Goal: Task Accomplishment & Management: Manage account settings

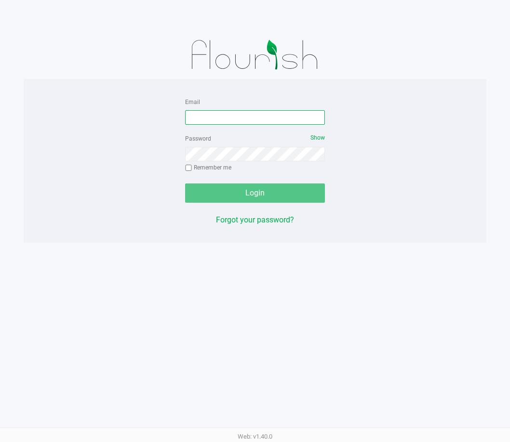
click at [227, 114] on input "Email" at bounding box center [255, 117] width 140 height 14
click at [258, 117] on input "Email" at bounding box center [255, 117] width 140 height 14
type input "[EMAIL_ADDRESS][DOMAIN_NAME]"
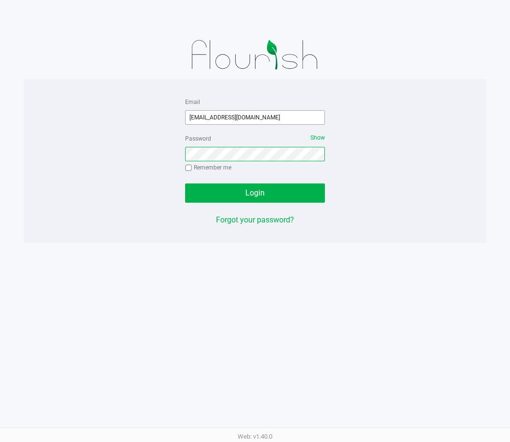
click at [185, 184] on button "Login" at bounding box center [255, 193] width 140 height 19
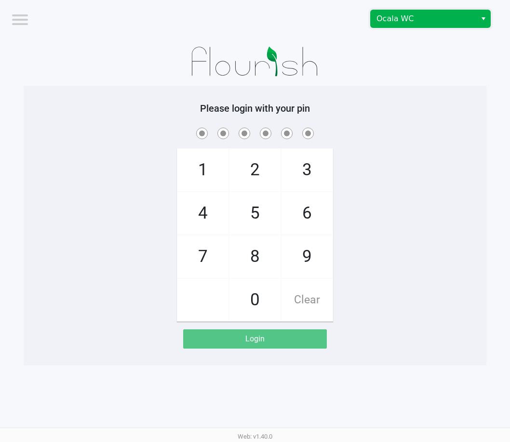
click at [424, 26] on span "Ocala WC" at bounding box center [422, 18] width 105 height 17
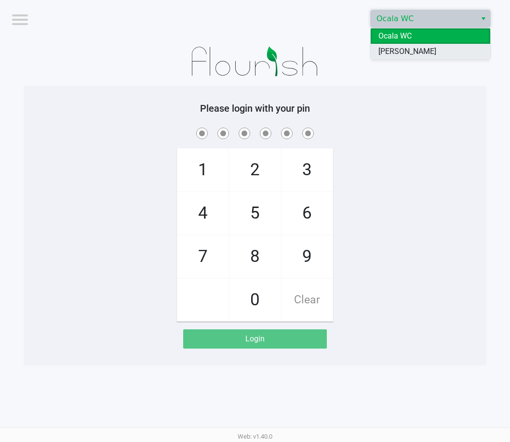
click at [411, 53] on span "[PERSON_NAME]" at bounding box center [407, 52] width 58 height 12
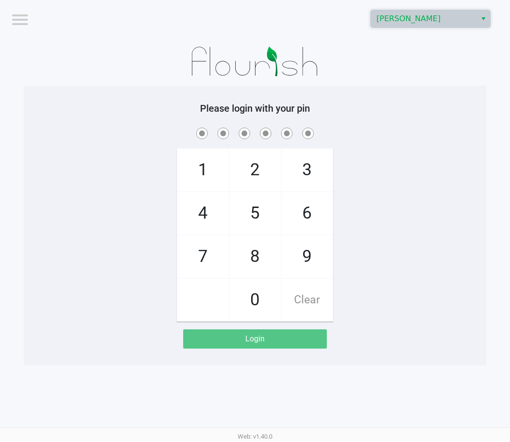
click at [408, 65] on div at bounding box center [255, 62] width 462 height 48
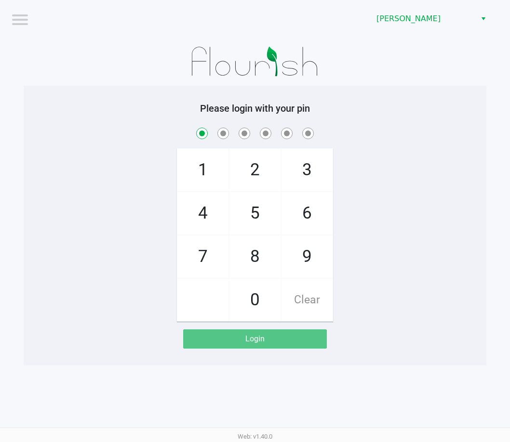
checkbox input "true"
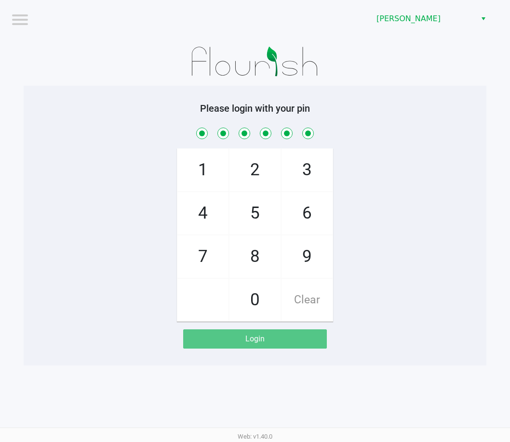
checkbox input "true"
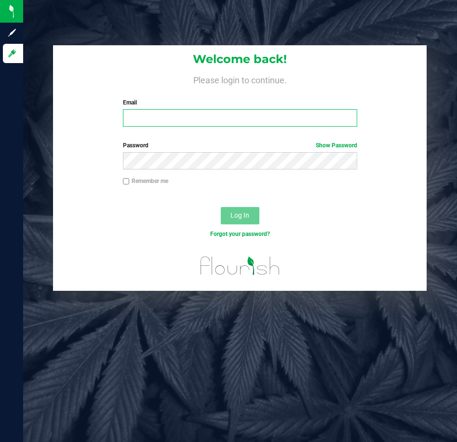
click at [159, 119] on input "Email" at bounding box center [240, 117] width 235 height 17
type input "[EMAIL_ADDRESS][DOMAIN_NAME]"
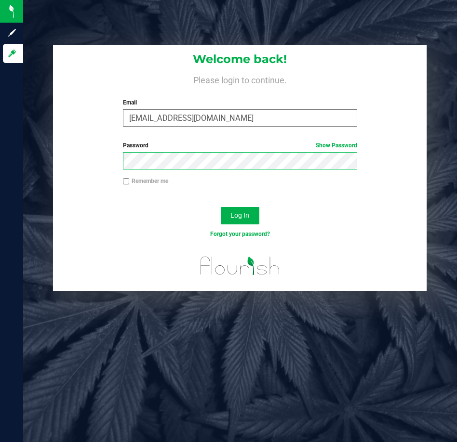
click at [221, 207] on button "Log In" at bounding box center [240, 215] width 39 height 17
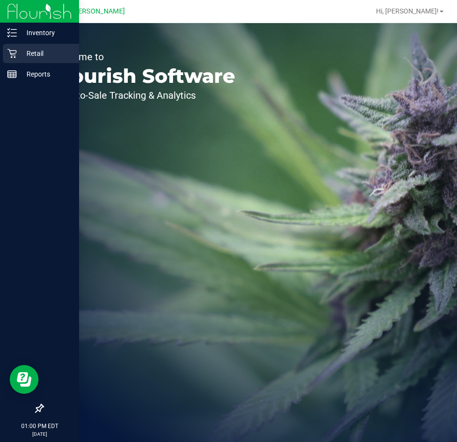
click at [28, 54] on p "Retail" at bounding box center [46, 54] width 58 height 12
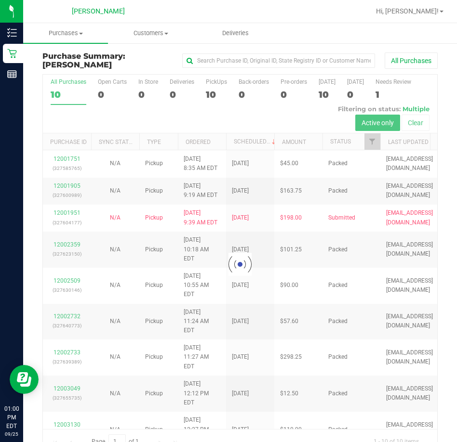
click at [66, 159] on div at bounding box center [240, 264] width 394 height 379
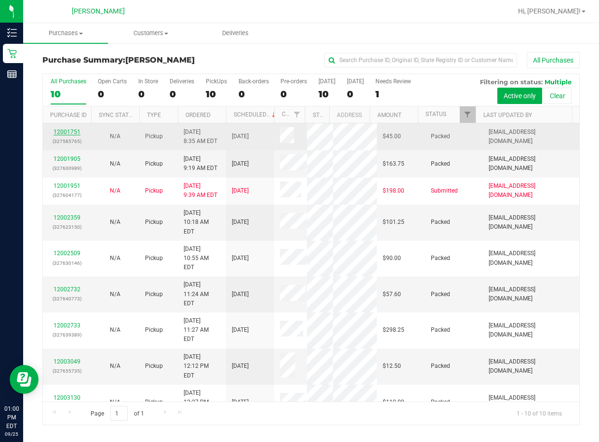
click at [68, 132] on link "12001751" at bounding box center [66, 132] width 27 height 7
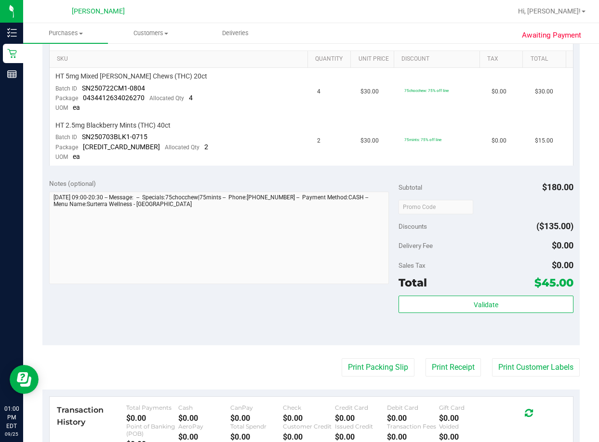
scroll to position [385, 0]
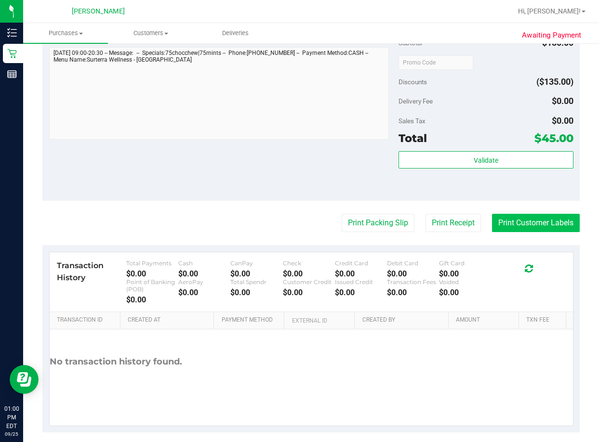
click at [456, 228] on button "Print Customer Labels" at bounding box center [536, 223] width 88 height 18
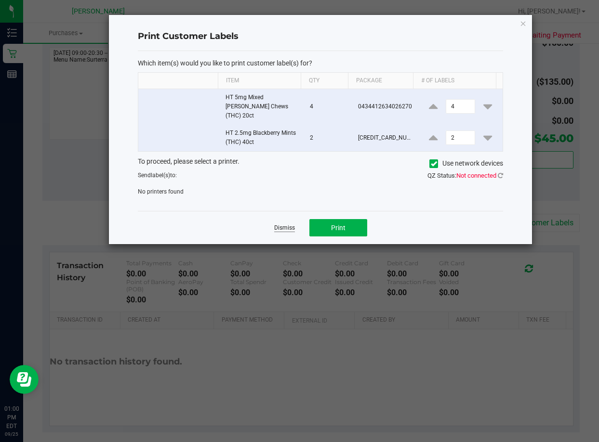
click at [283, 224] on link "Dismiss" at bounding box center [284, 228] width 21 height 8
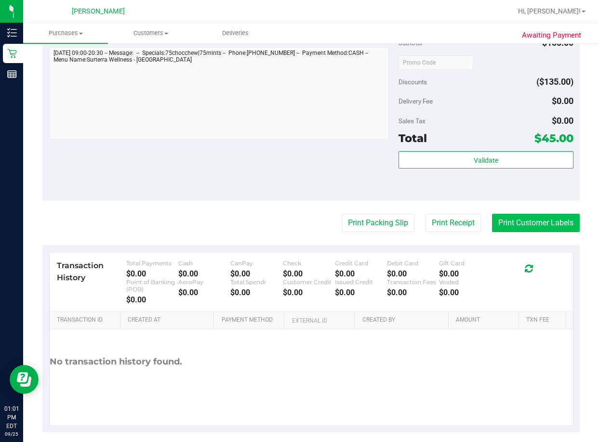
click at [456, 226] on button "Print Customer Labels" at bounding box center [536, 223] width 88 height 18
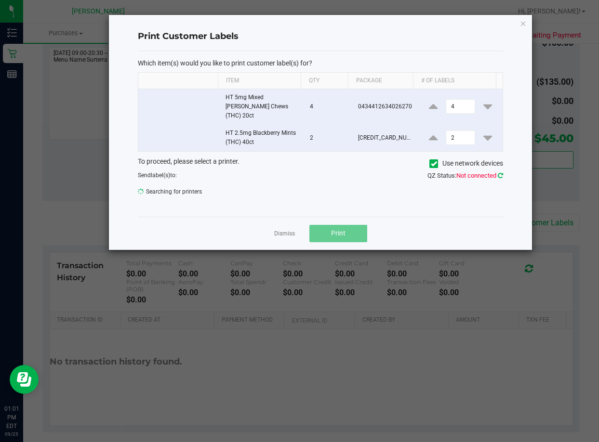
click at [456, 172] on icon at bounding box center [500, 175] width 5 height 6
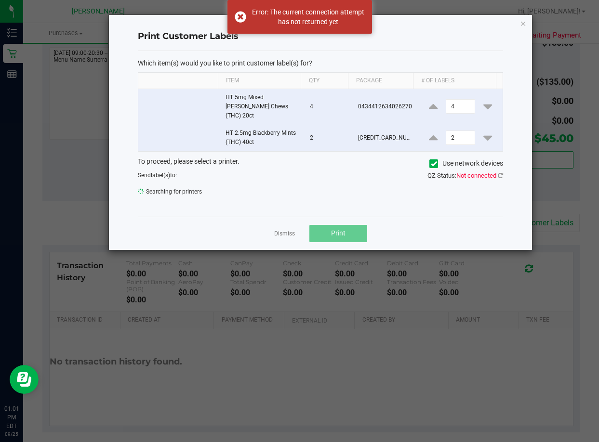
click at [229, 223] on div "Dismiss Print" at bounding box center [321, 233] width 366 height 33
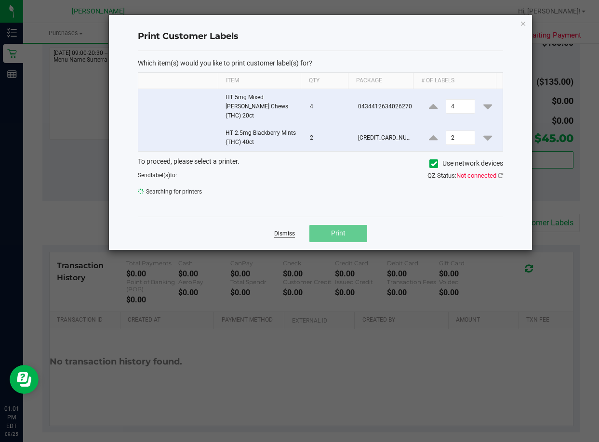
click at [291, 230] on link "Dismiss" at bounding box center [284, 234] width 21 height 8
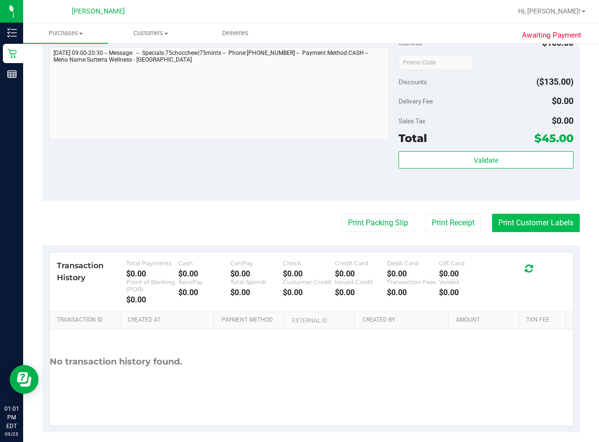
click at [456, 221] on button "Print Customer Labels" at bounding box center [536, 223] width 88 height 18
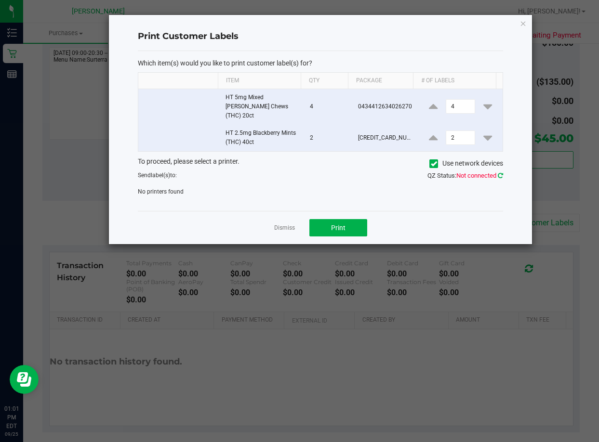
click at [456, 172] on icon at bounding box center [500, 175] width 5 height 6
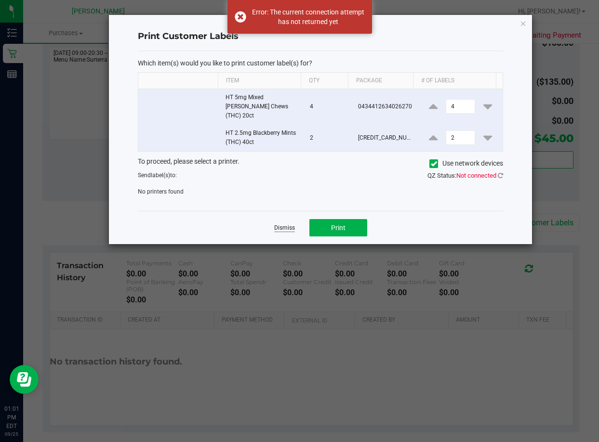
click at [286, 224] on link "Dismiss" at bounding box center [284, 228] width 21 height 8
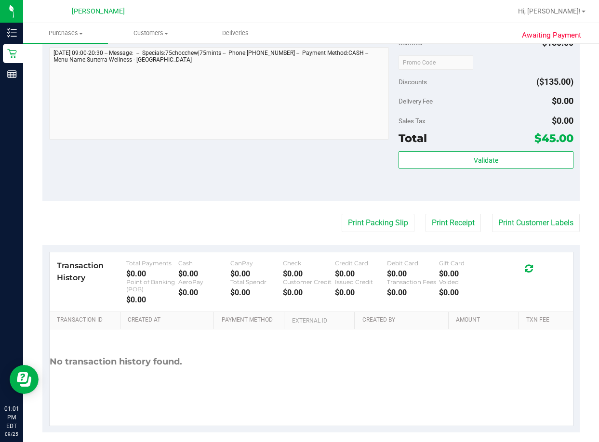
click at [237, 155] on div "Notes (optional) Subtotal $180.00 Discounts ($135.00) Delivery Fee $0.00 Sales …" at bounding box center [310, 113] width 537 height 173
click at [63, 35] on span "Purchases" at bounding box center [65, 33] width 85 height 9
click at [63, 54] on span "Summary of purchases" at bounding box center [72, 58] width 99 height 8
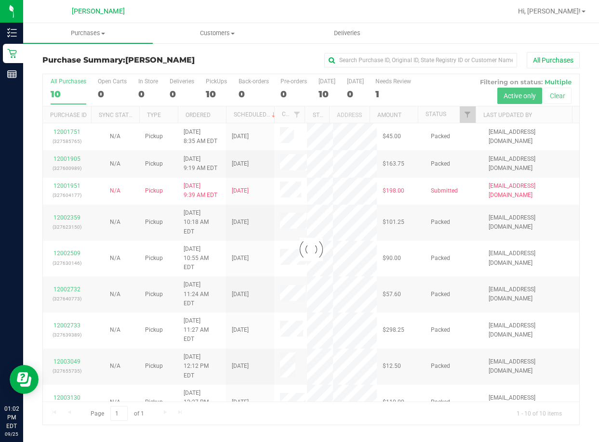
click at [272, 57] on div "All Purchases" at bounding box center [401, 60] width 358 height 16
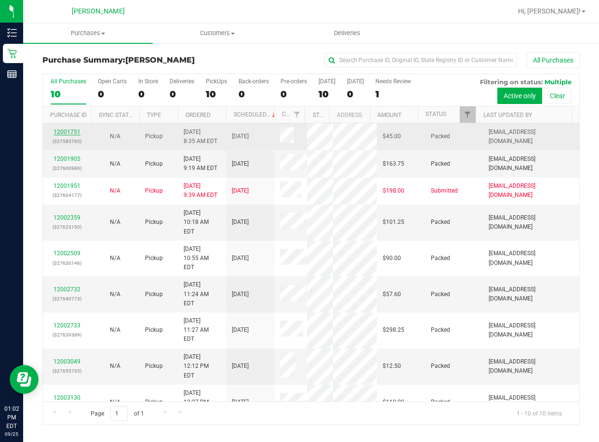
click at [71, 130] on link "12001751" at bounding box center [66, 132] width 27 height 7
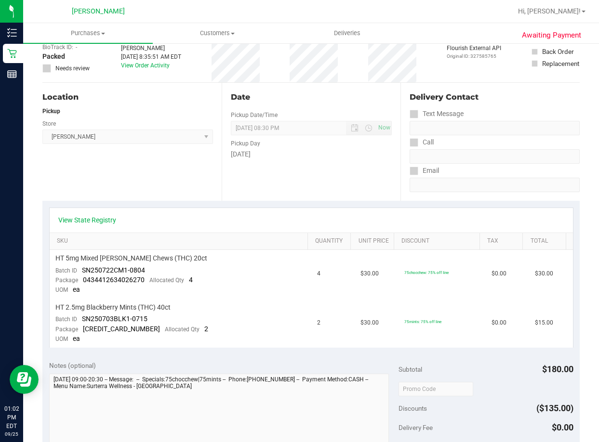
scroll to position [193, 0]
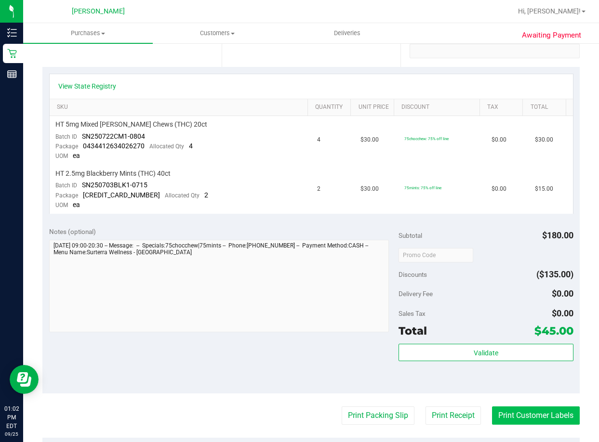
click at [456, 416] on button "Print Customer Labels" at bounding box center [536, 416] width 88 height 18
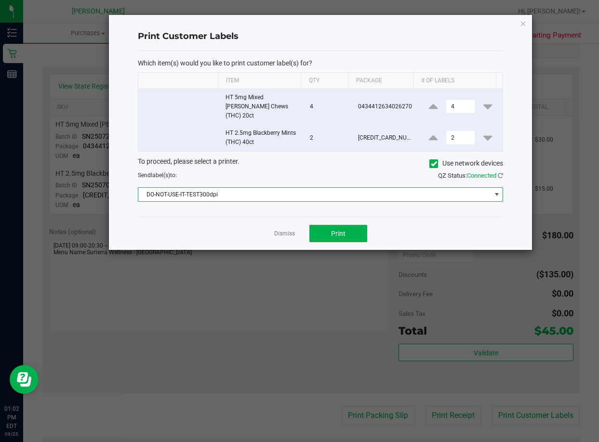
click at [286, 188] on span "DO-NOT-USE-IT-TEST300dpi" at bounding box center [314, 194] width 353 height 13
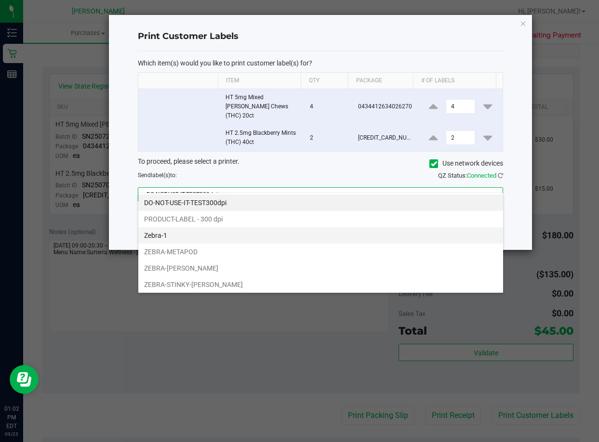
scroll to position [14, 365]
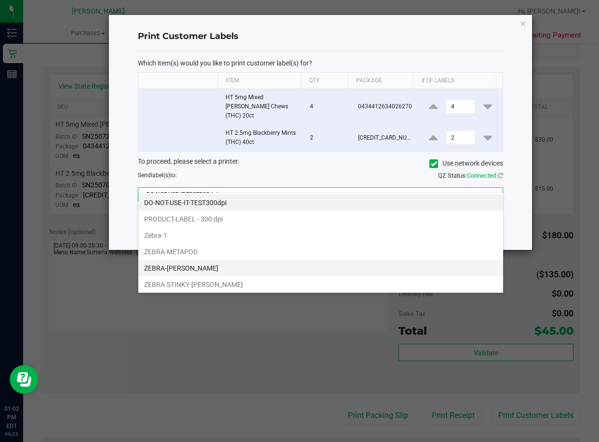
click at [200, 267] on li "ZEBRA-[PERSON_NAME]" at bounding box center [320, 268] width 365 height 16
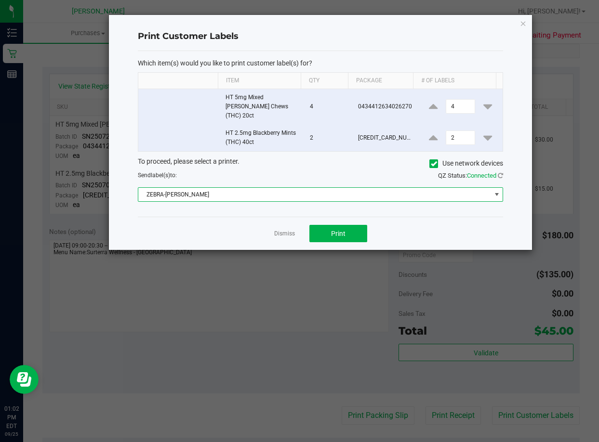
click at [282, 230] on link "Dismiss" at bounding box center [284, 234] width 21 height 8
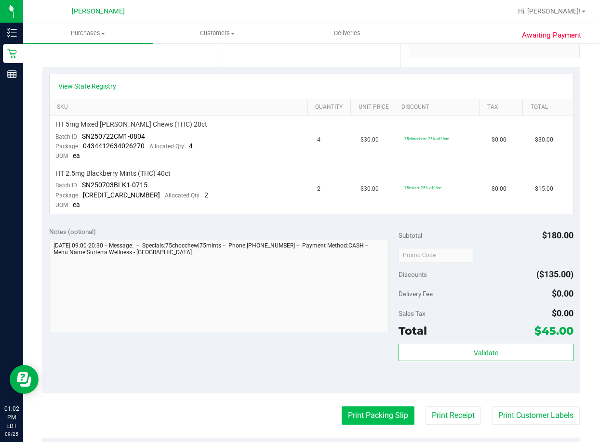
click at [368, 418] on button "Print Packing Slip" at bounding box center [378, 416] width 73 height 18
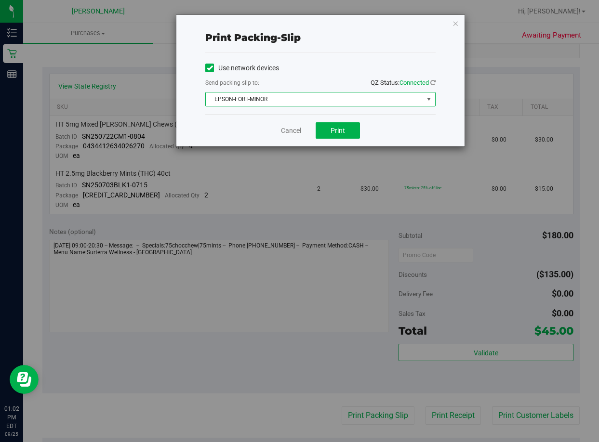
click at [268, 95] on span "EPSON-FORT-MINOR" at bounding box center [314, 98] width 217 height 13
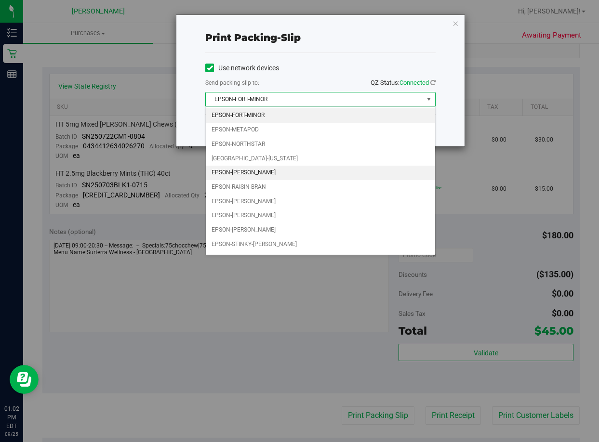
click at [252, 175] on li "EPSON-[PERSON_NAME]" at bounding box center [320, 173] width 229 height 14
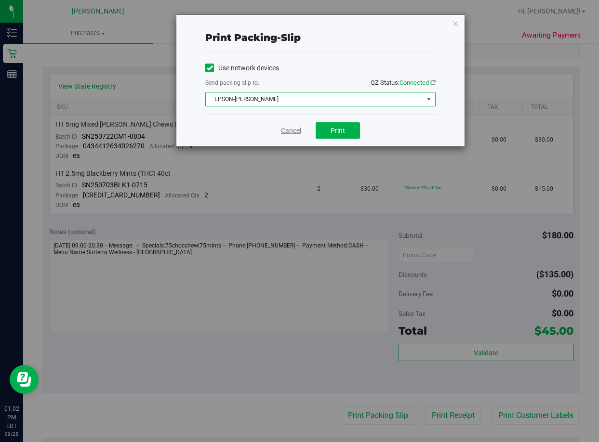
click at [292, 131] on link "Cancel" at bounding box center [291, 131] width 20 height 10
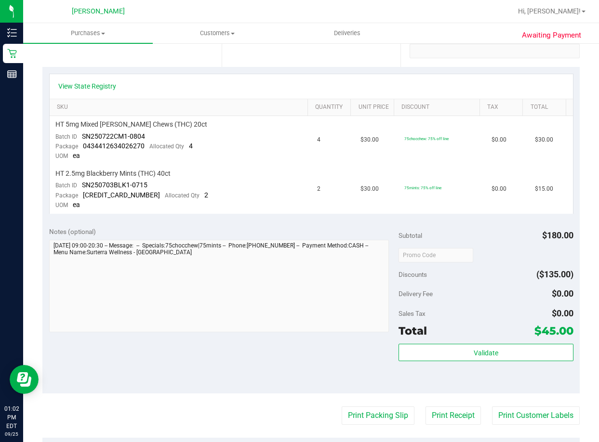
click at [202, 87] on div "View State Registry" at bounding box center [311, 86] width 506 height 10
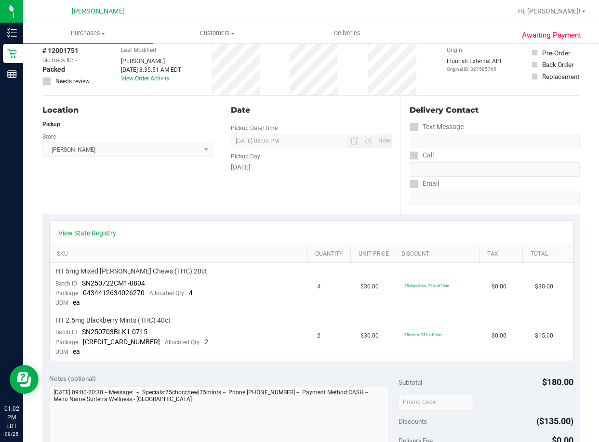
scroll to position [0, 0]
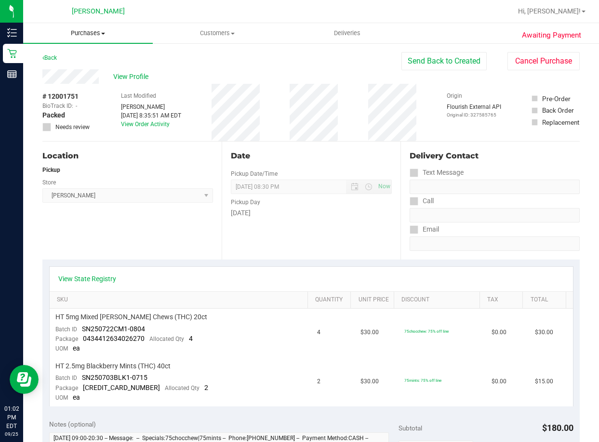
click at [94, 35] on span "Purchases" at bounding box center [88, 33] width 130 height 9
click at [63, 70] on span "Fulfillment" at bounding box center [53, 70] width 60 height 8
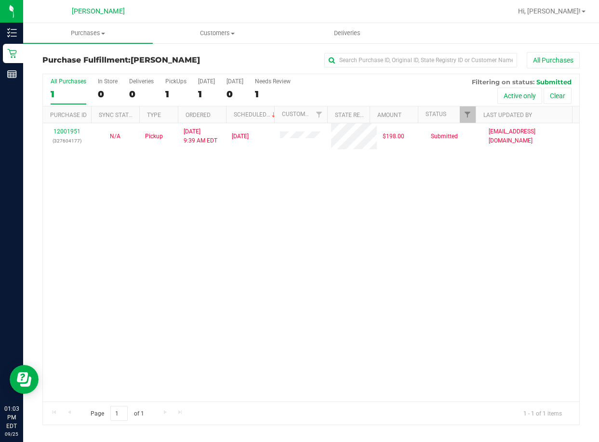
click at [248, 226] on div "12001951 (327604177) N/A Pickup [DATE] 9:39 AM EDT 9/25/2025 $198.00 Submitted …" at bounding box center [311, 262] width 536 height 278
click at [242, 220] on div "12001951 (327604177) N/A Pickup [DATE] 9:39 AM EDT 9/25/2025 $198.00 Submitted …" at bounding box center [311, 262] width 536 height 278
click at [289, 283] on div "12001951 (327604177) N/A Pickup [DATE] 9:39 AM EDT 9/25/2025 $198.00 Submitted …" at bounding box center [311, 262] width 536 height 278
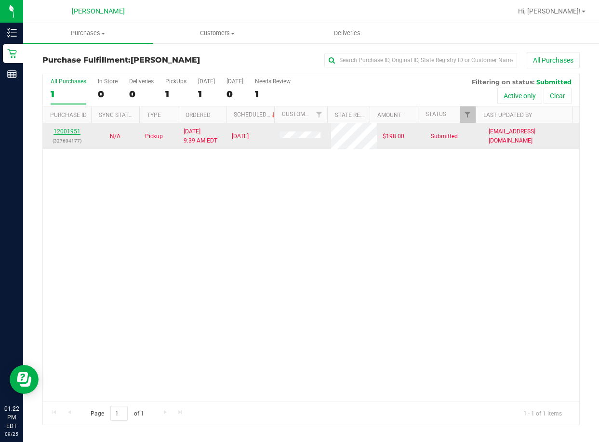
click at [69, 129] on link "12001951" at bounding box center [66, 131] width 27 height 7
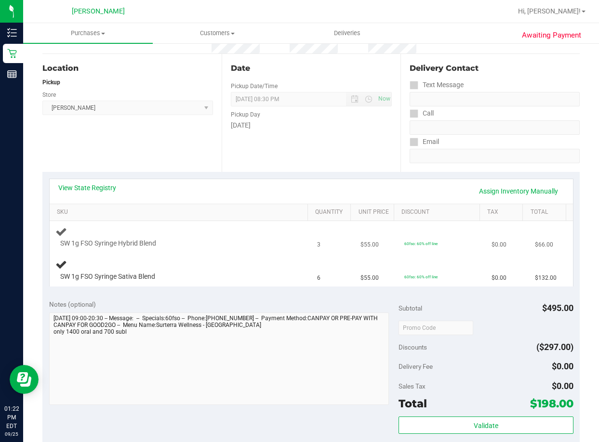
scroll to position [96, 0]
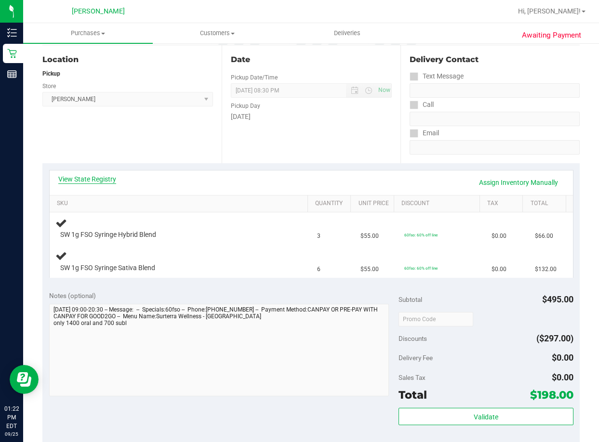
click at [84, 176] on link "View State Registry" at bounding box center [87, 179] width 58 height 10
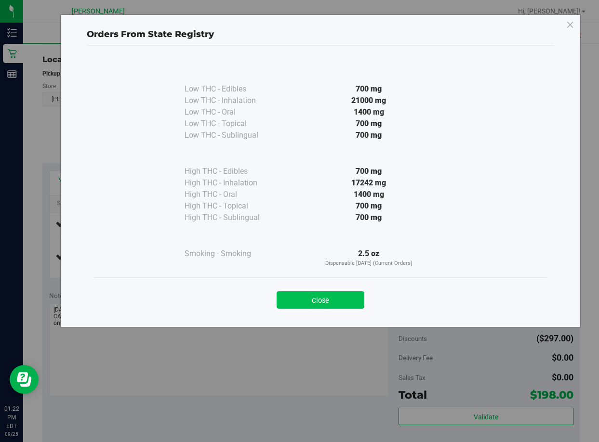
click at [290, 302] on button "Close" at bounding box center [320, 299] width 88 height 17
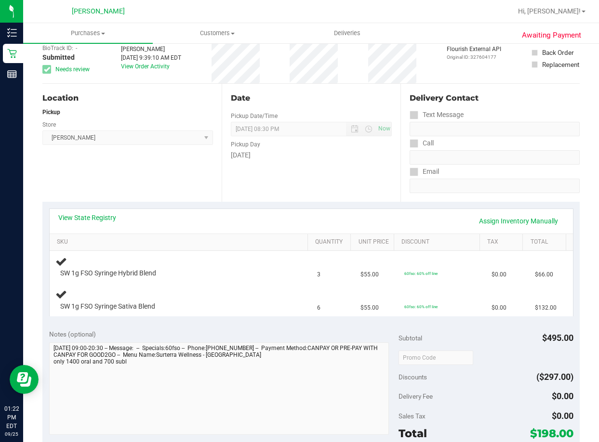
scroll to position [0, 0]
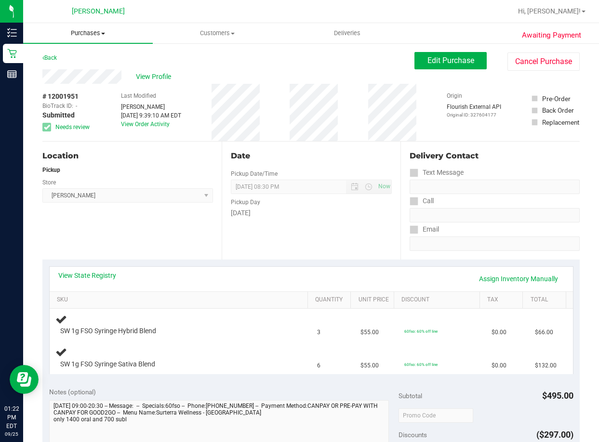
click at [90, 33] on span "Purchases" at bounding box center [88, 33] width 130 height 9
click at [55, 70] on span "Fulfillment" at bounding box center [53, 70] width 60 height 8
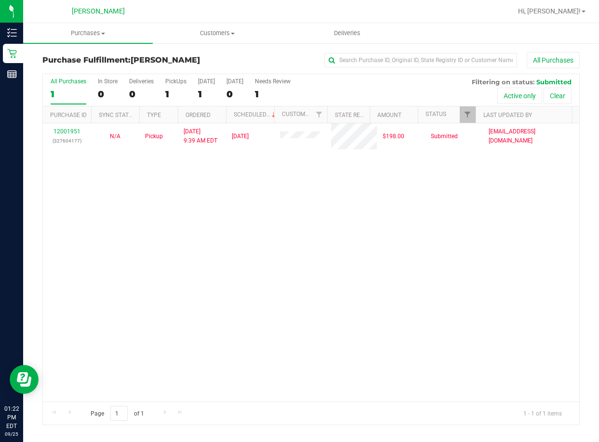
click at [97, 310] on div "12001951 (327604177) N/A Pickup [DATE] 9:39 AM EDT 9/25/2025 $198.00 Submitted …" at bounding box center [311, 262] width 536 height 278
click at [327, 233] on div "12001951 (327604177) N/A Pickup [DATE] 9:39 AM EDT 9/25/2025 $198.00 Submitted …" at bounding box center [311, 262] width 536 height 278
drag, startPoint x: 308, startPoint y: 295, endPoint x: 308, endPoint y: 288, distance: 7.2
click at [309, 292] on div "12001951 (327604177) N/A Pickup [DATE] 9:39 AM EDT 9/25/2025 $198.00 Submitted …" at bounding box center [311, 262] width 536 height 278
click at [425, 336] on div "12001951 (327604177) N/A Pickup [DATE] 9:39 AM EDT 9/25/2025 $198.00 Submitted …" at bounding box center [311, 262] width 536 height 278
